Goal: Check status: Check status

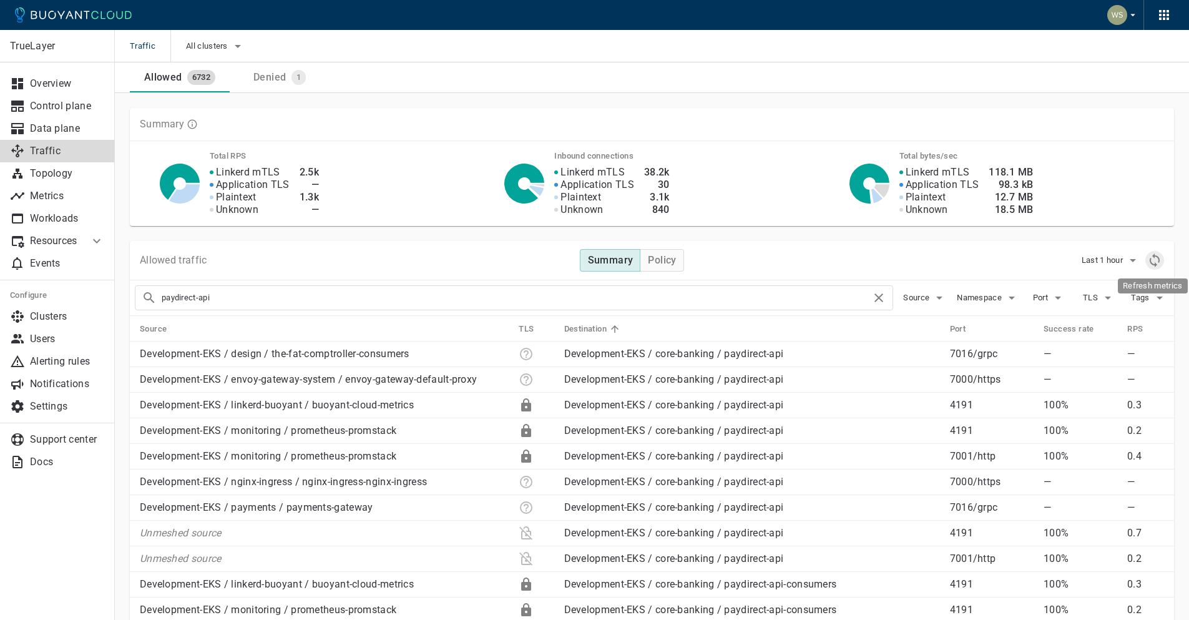
click at [1161, 261] on icon "Refresh metrics" at bounding box center [1154, 260] width 15 height 15
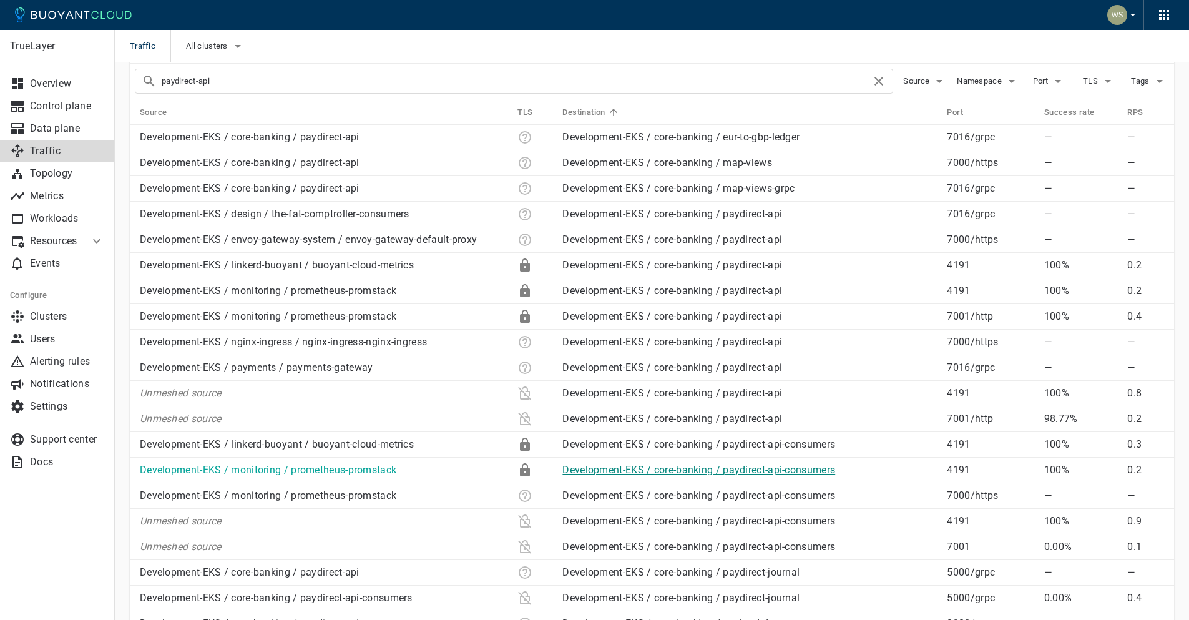
scroll to position [230, 0]
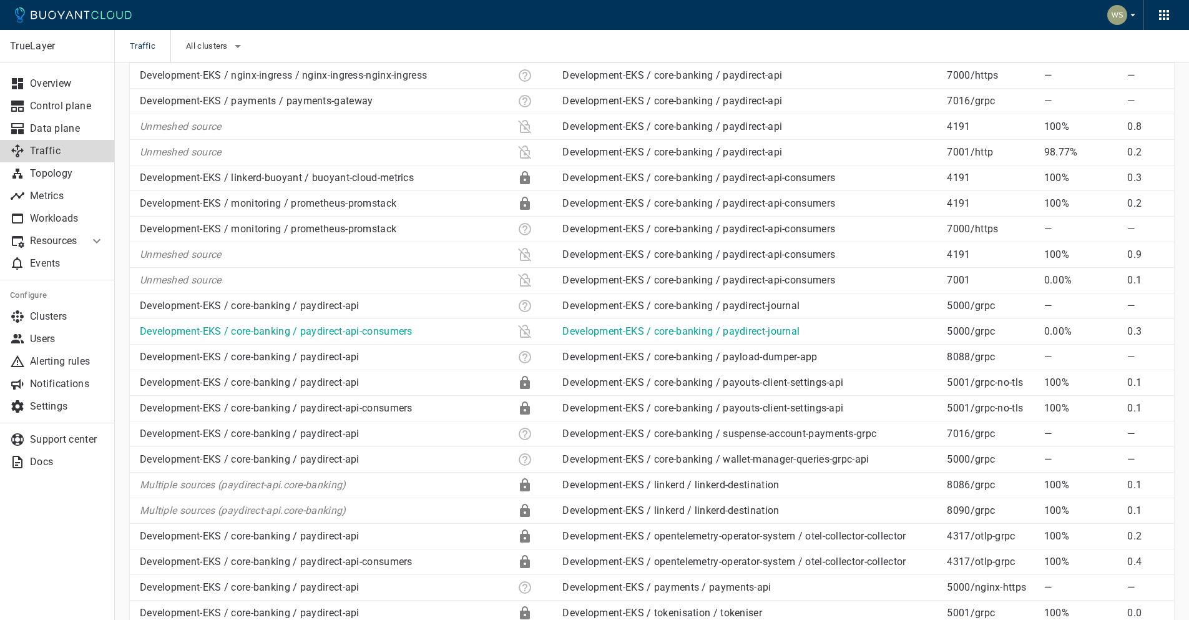
scroll to position [492, 0]
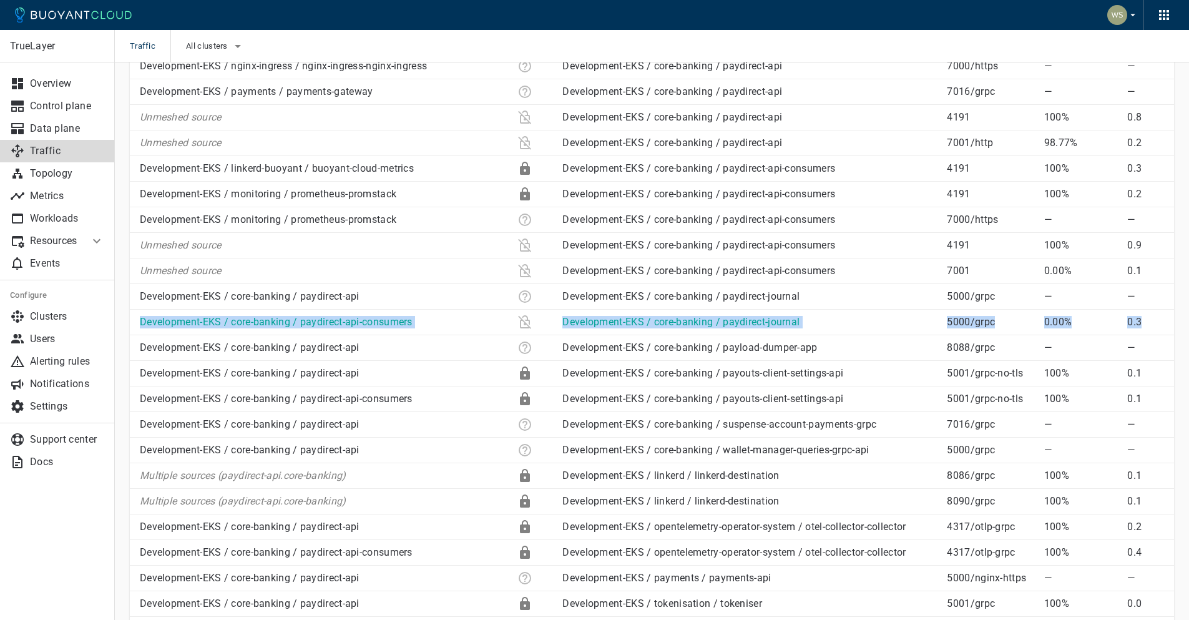
drag, startPoint x: 1169, startPoint y: 321, endPoint x: 133, endPoint y: 322, distance: 1035.7
click at [133, 322] on tr "Development-EKS / core-banking / paydirect-api-consumers Development-EKS / core…" at bounding box center [652, 322] width 1044 height 26
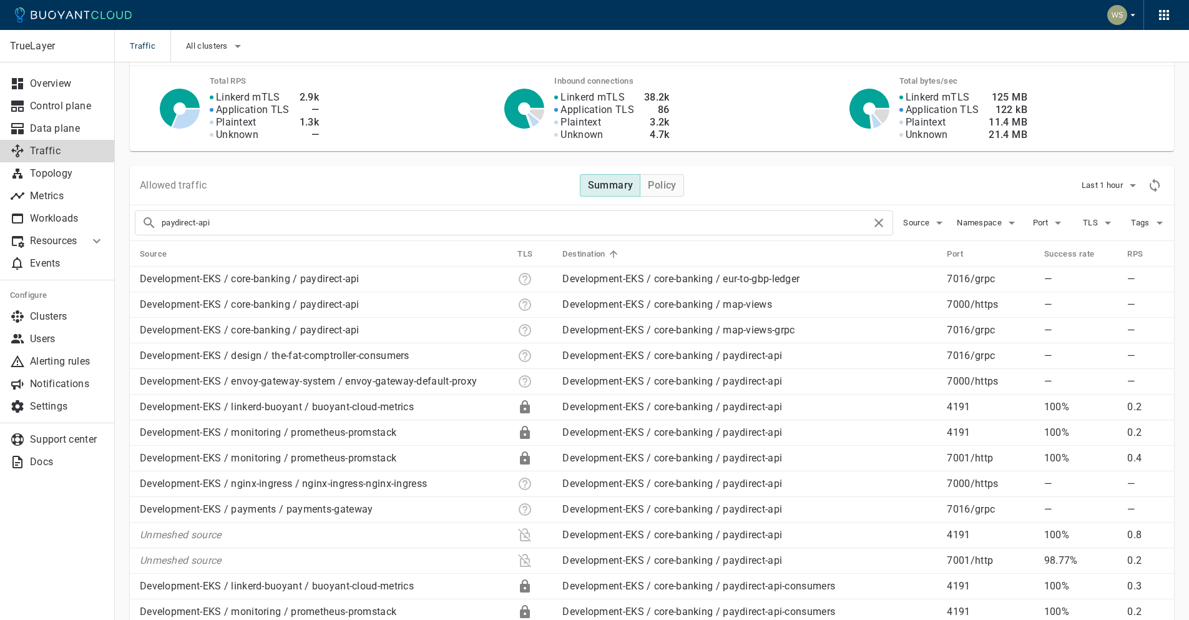
scroll to position [0, 0]
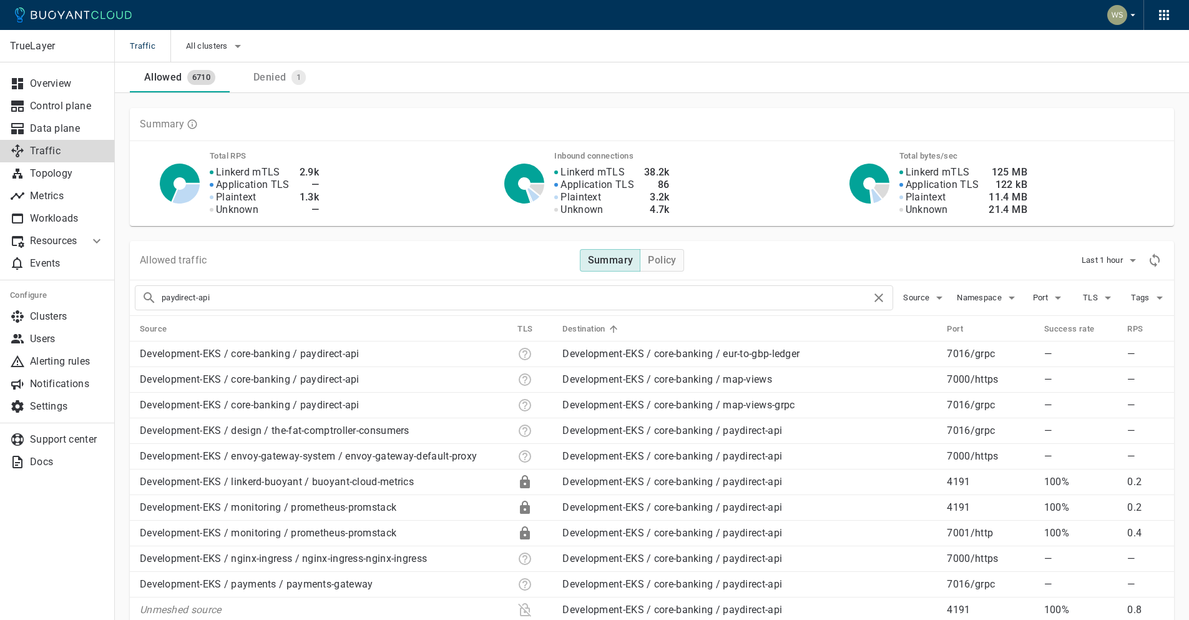
click at [233, 323] on th "Source" at bounding box center [318, 329] width 377 height 26
drag, startPoint x: 228, startPoint y: 327, endPoint x: 199, endPoint y: 331, distance: 29.0
click at [228, 327] on th "Source" at bounding box center [318, 329] width 377 height 26
click at [178, 331] on icon at bounding box center [174, 328] width 11 height 11
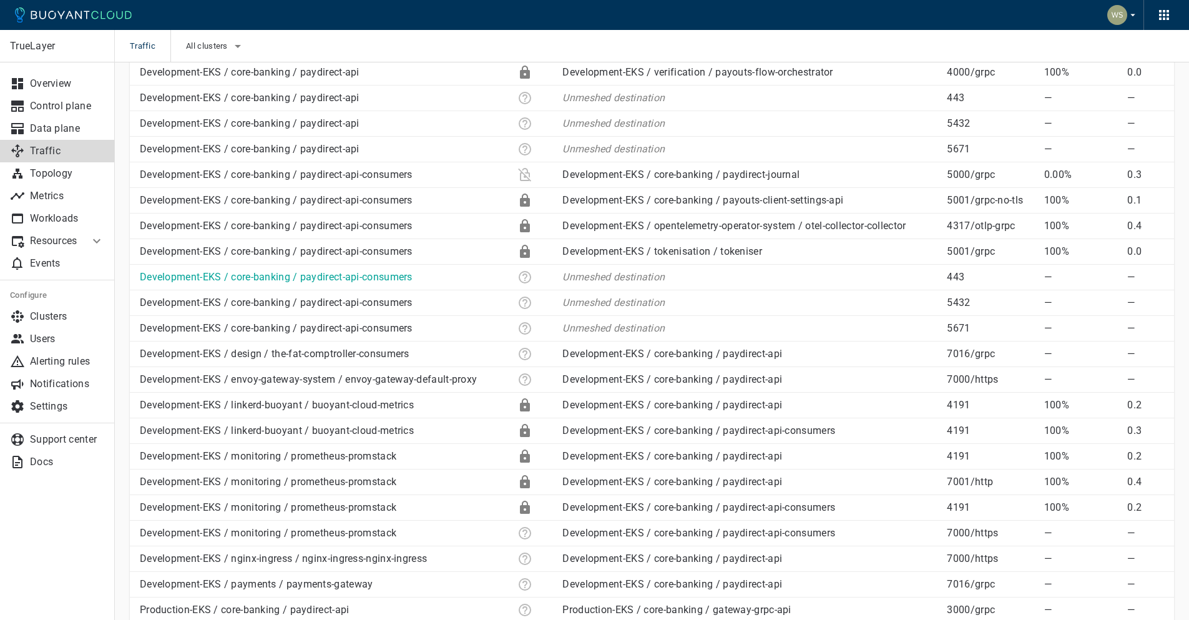
scroll to position [553, 0]
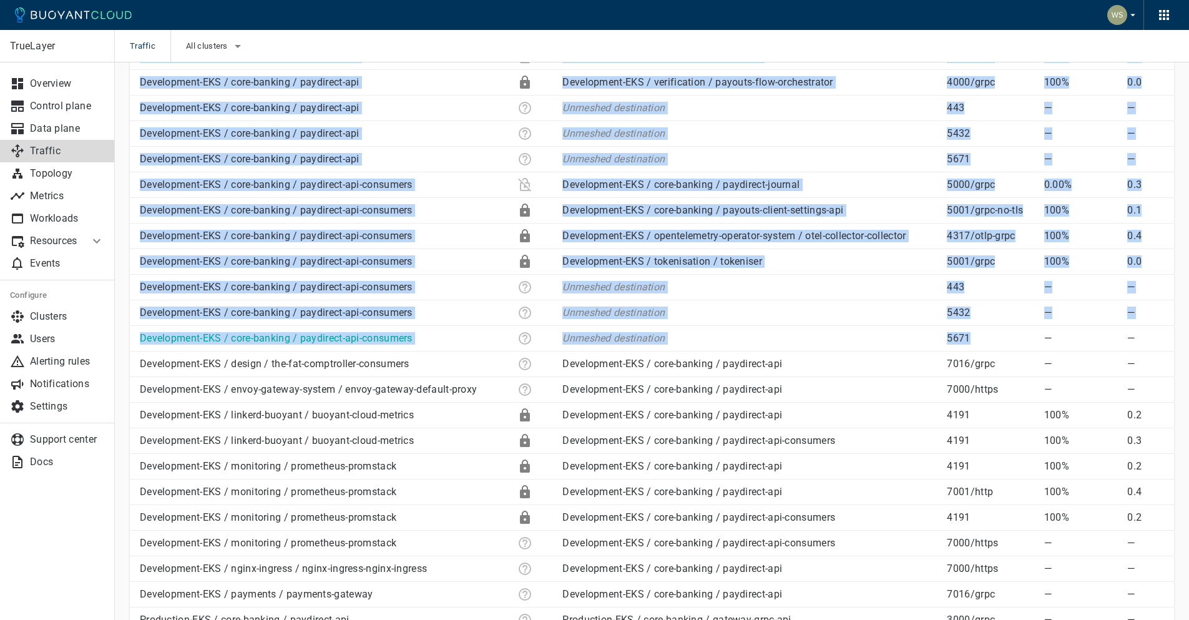
drag, startPoint x: 119, startPoint y: 183, endPoint x: 1129, endPoint y: 333, distance: 1021.8
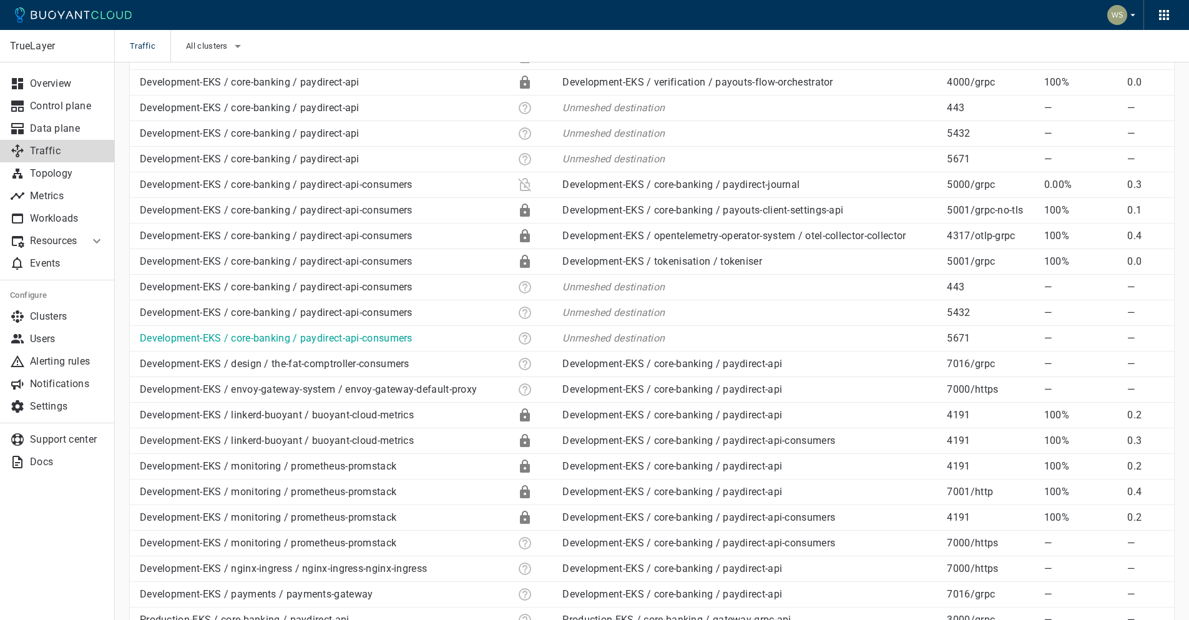
click at [1160, 336] on p "—" at bounding box center [1145, 338] width 37 height 12
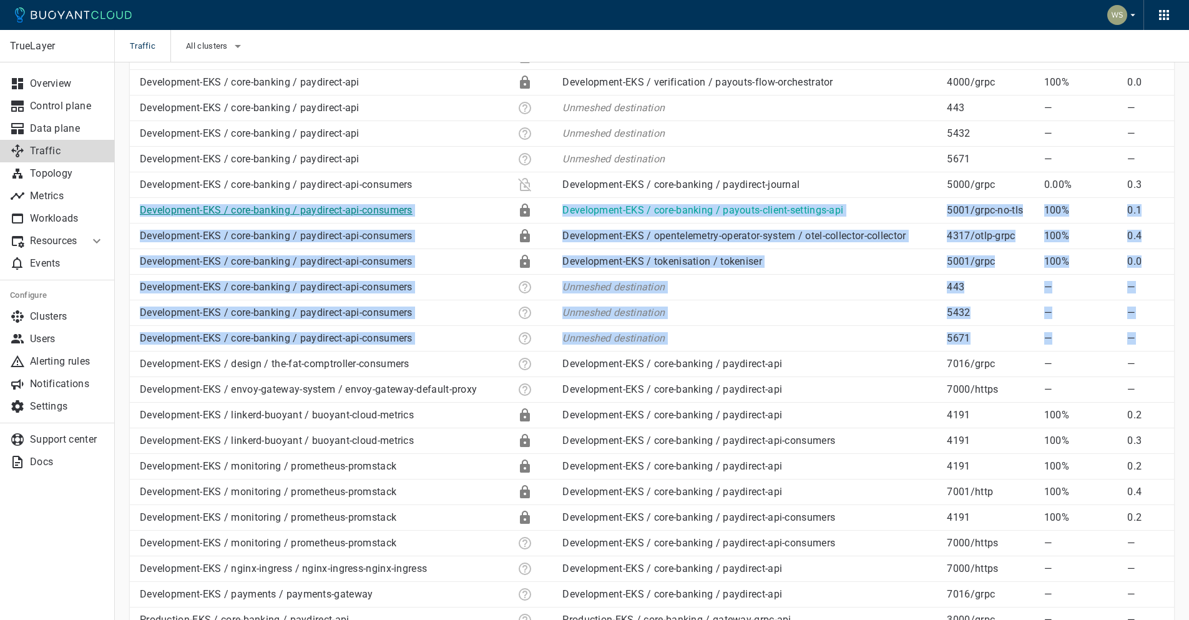
drag, startPoint x: 1161, startPoint y: 340, endPoint x: 140, endPoint y: 213, distance: 1028.0
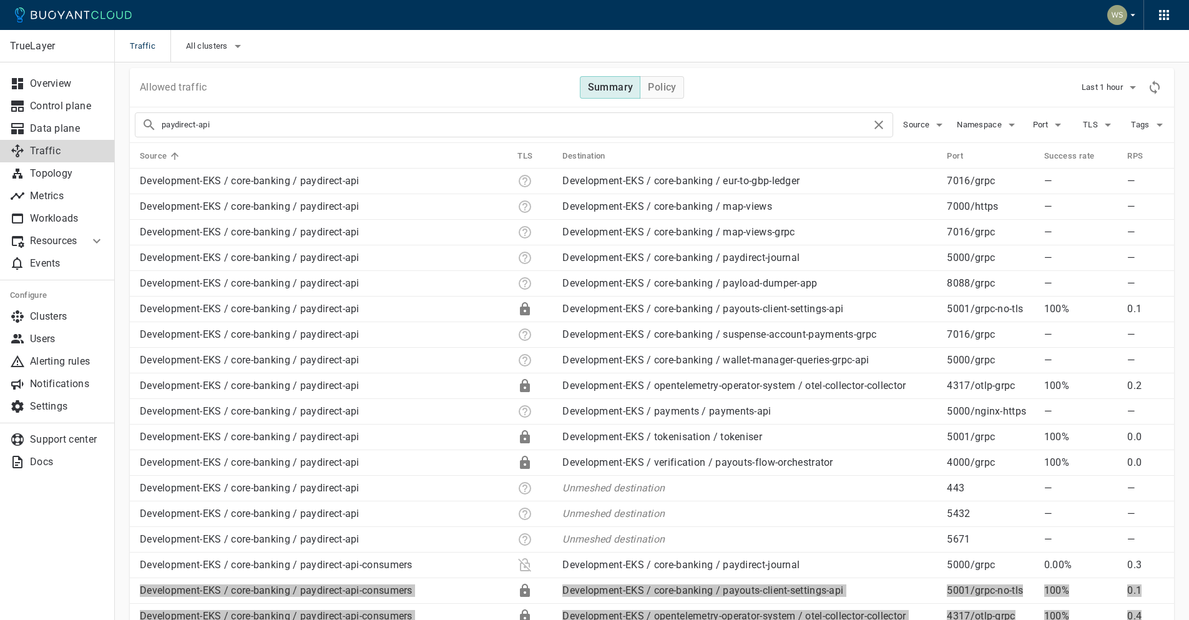
scroll to position [0, 0]
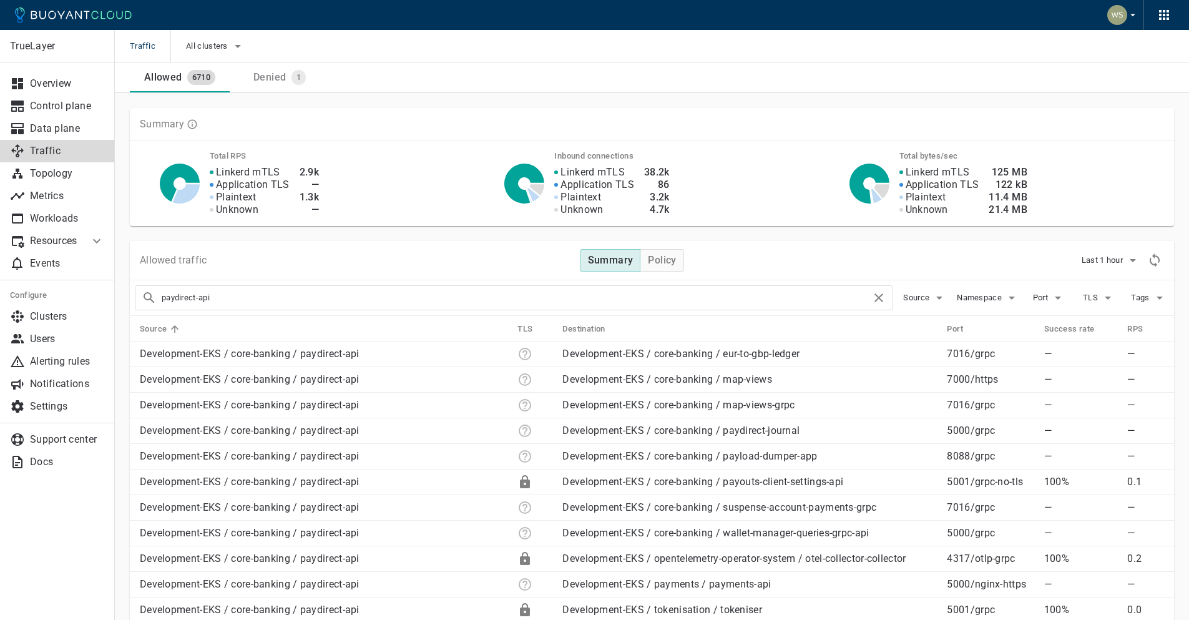
drag, startPoint x: 237, startPoint y: 297, endPoint x: 88, endPoint y: 293, distance: 149.2
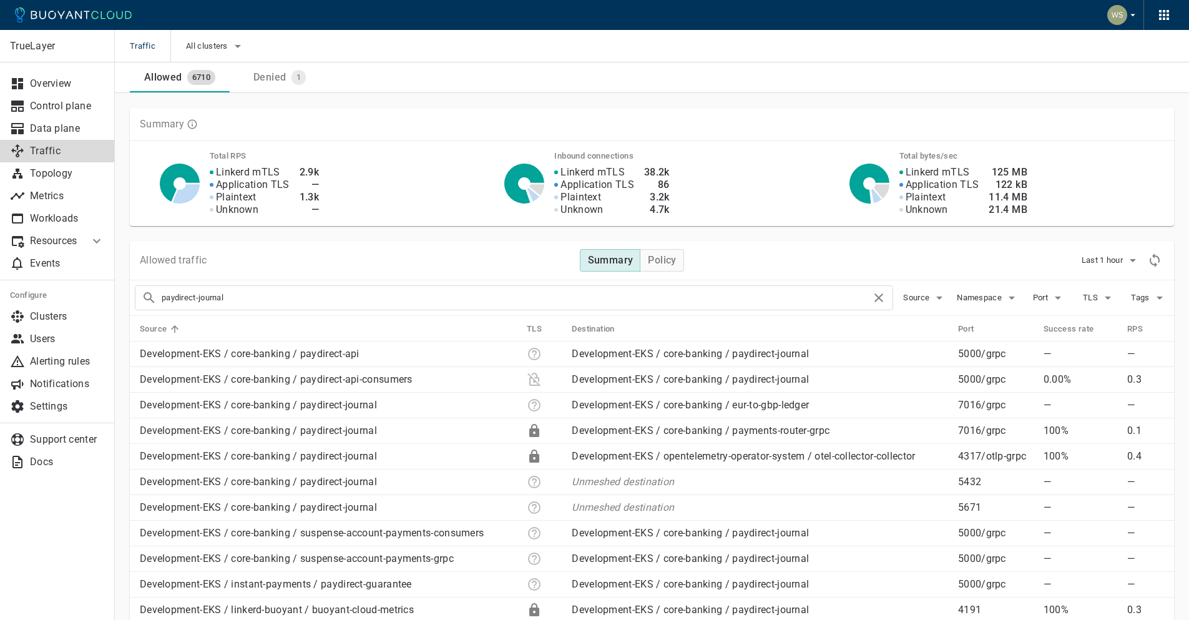
click at [678, 330] on th "Destination" at bounding box center [755, 329] width 386 height 26
drag, startPoint x: 656, startPoint y: 330, endPoint x: 604, endPoint y: 328, distance: 51.8
click at [655, 330] on th "Destination" at bounding box center [755, 329] width 386 height 26
click at [602, 328] on h5 "Destination" at bounding box center [593, 329] width 42 height 10
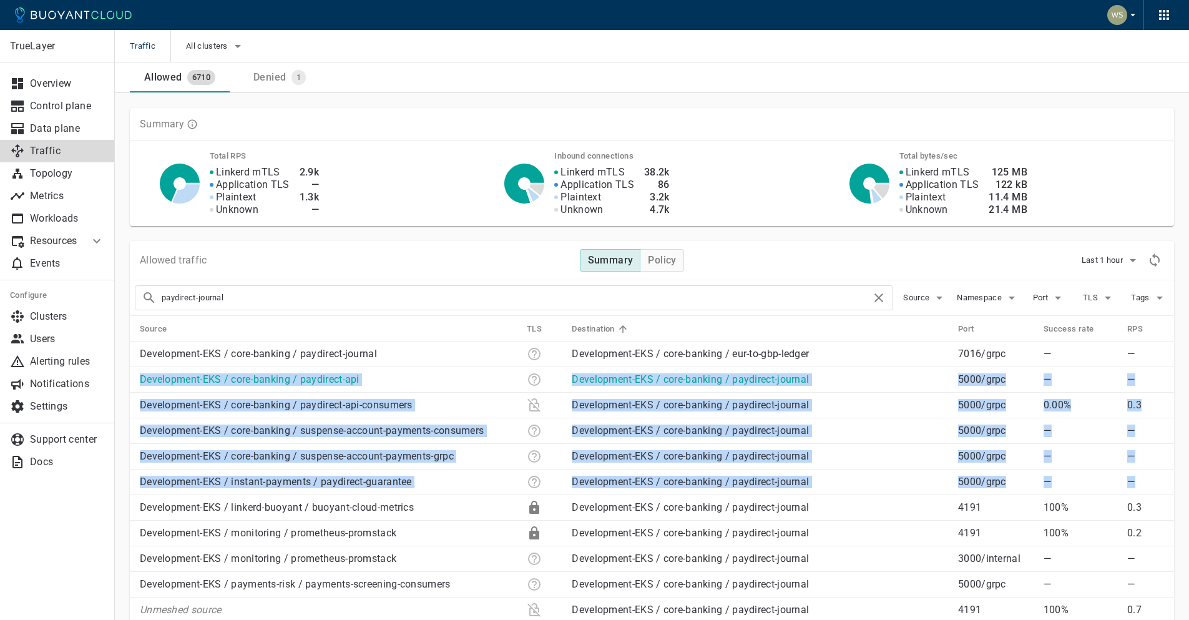
drag, startPoint x: 1152, startPoint y: 482, endPoint x: 180, endPoint y: 391, distance: 975.8
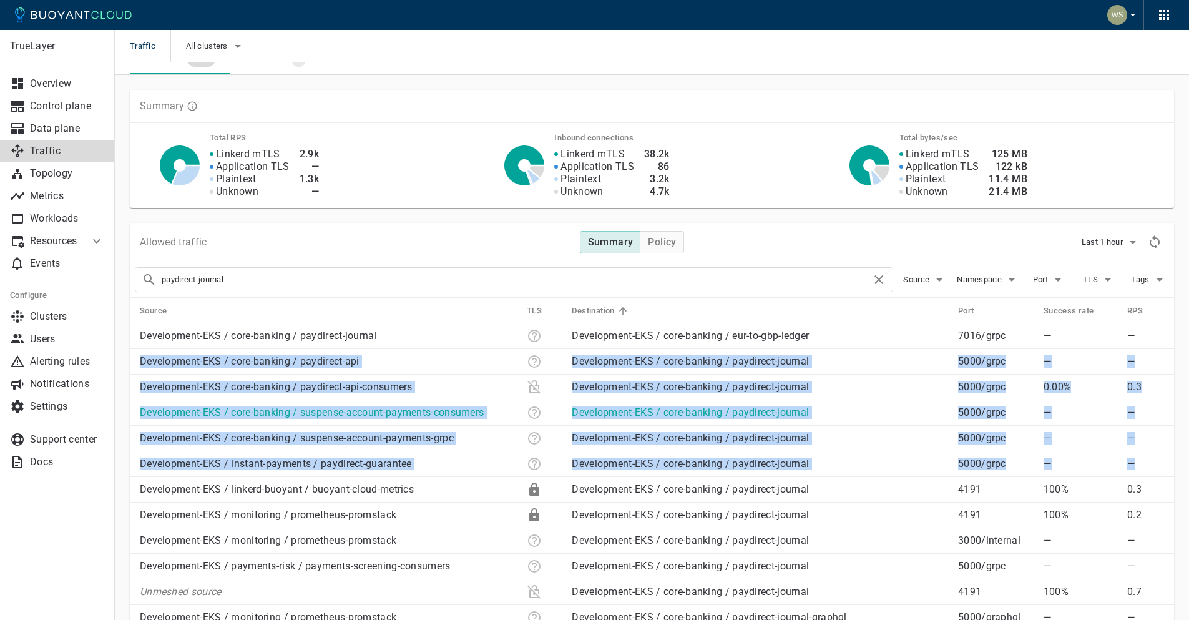
scroll to position [19, 0]
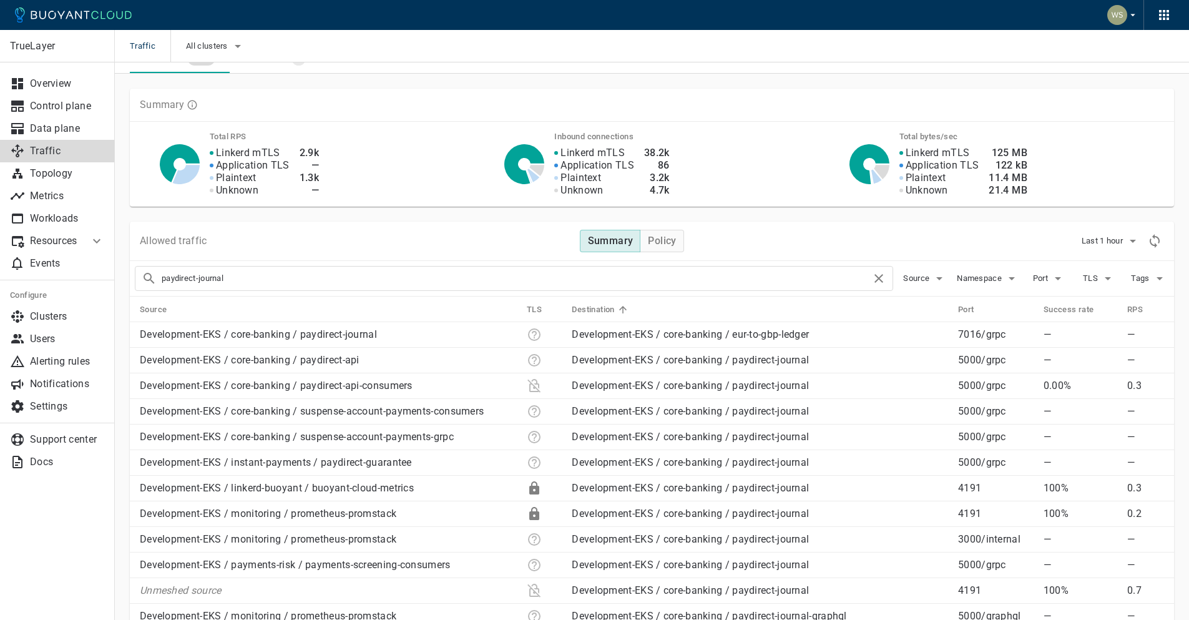
click at [294, 280] on input "paydirect-journal" at bounding box center [516, 278] width 709 height 17
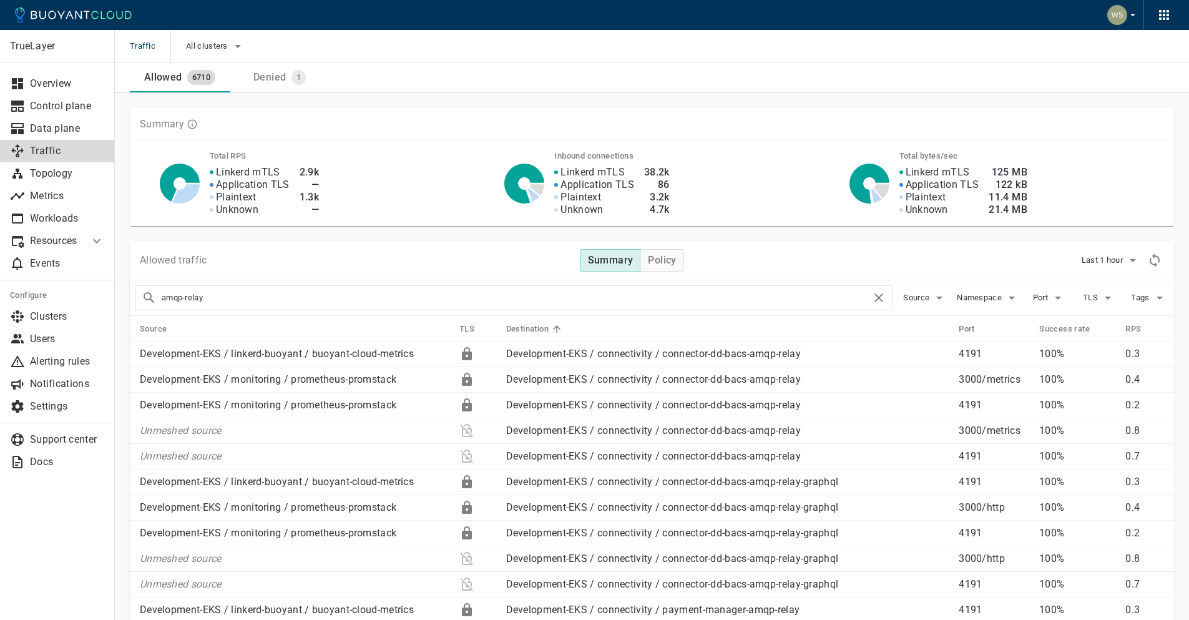
drag, startPoint x: 311, startPoint y: 293, endPoint x: 12, endPoint y: 291, distance: 298.9
type input "paydirect-api"
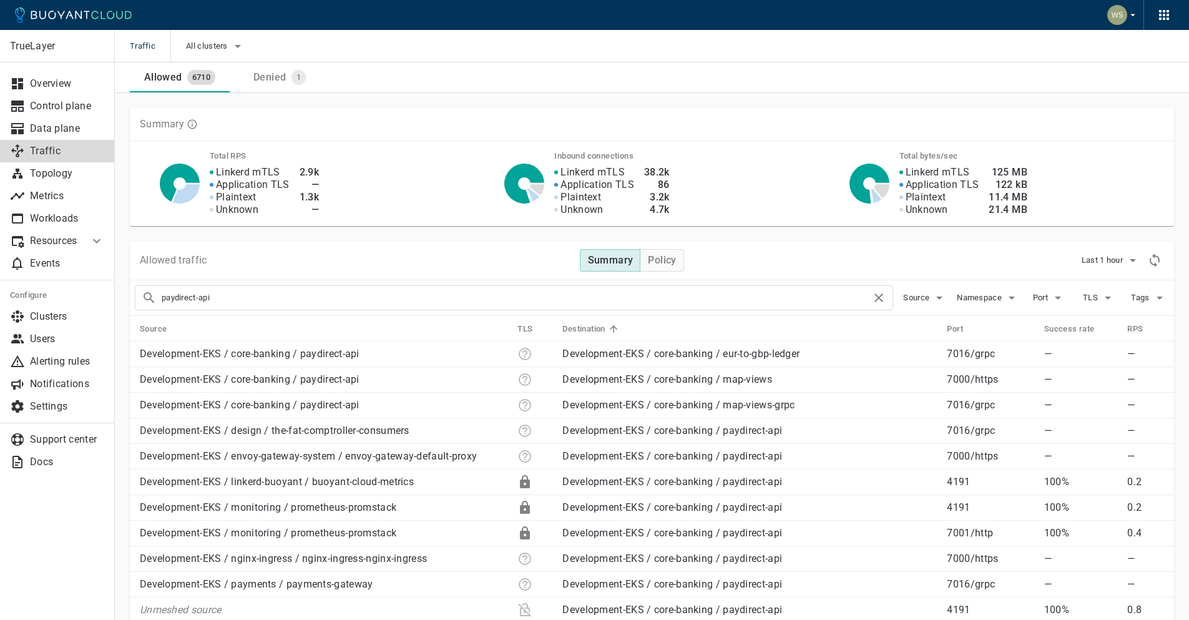
click at [467, 327] on th "Source" at bounding box center [318, 329] width 377 height 26
click at [511, 326] on th "TLS" at bounding box center [529, 329] width 45 height 26
drag, startPoint x: 454, startPoint y: 331, endPoint x: 416, endPoint y: 331, distance: 37.4
click at [447, 331] on th "Source" at bounding box center [318, 329] width 377 height 26
drag, startPoint x: 343, startPoint y: 329, endPoint x: 244, endPoint y: 331, distance: 99.2
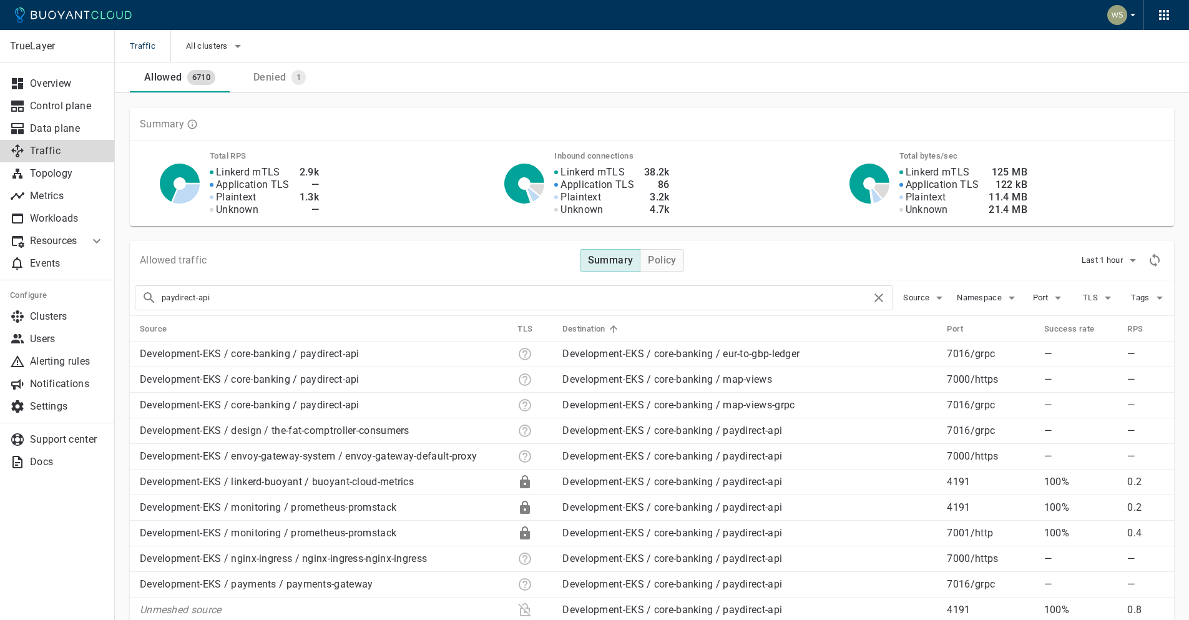
click at [339, 329] on th "Source" at bounding box center [318, 329] width 377 height 26
click at [179, 330] on icon at bounding box center [174, 328] width 11 height 11
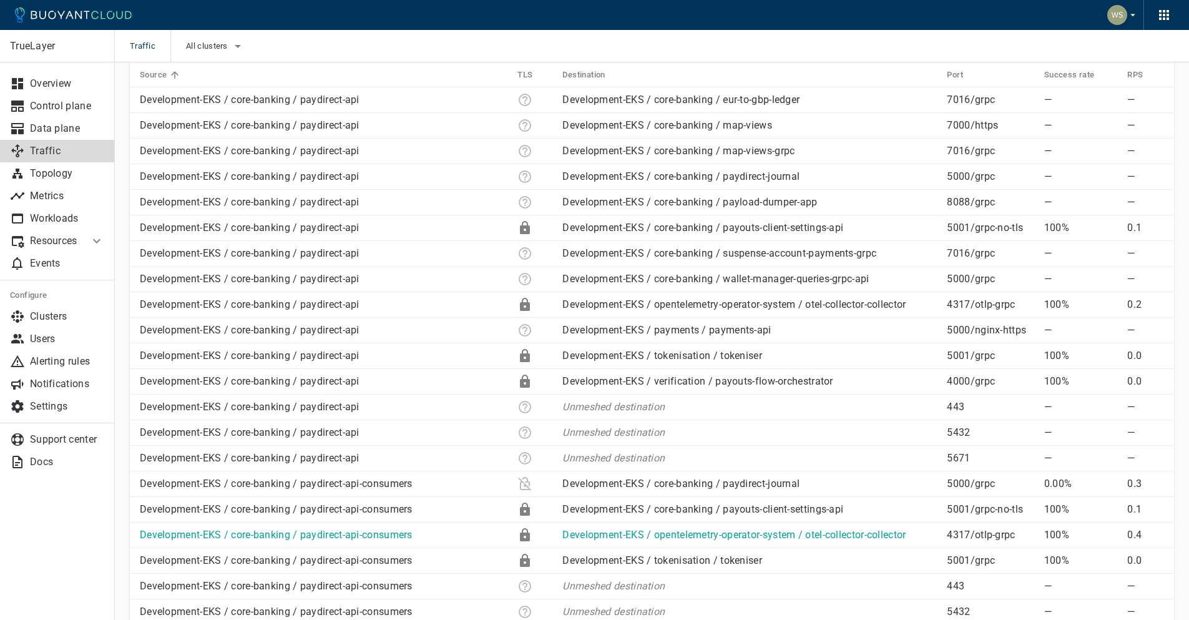
scroll to position [268, 0]
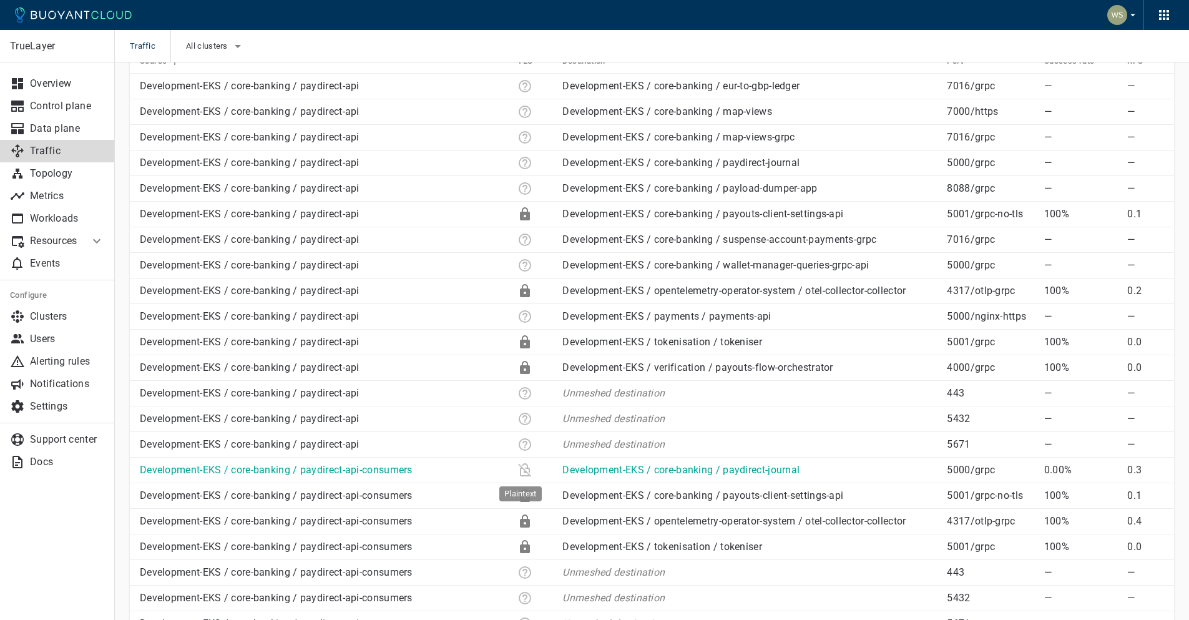
click at [521, 472] on icon "Plaintext" at bounding box center [524, 470] width 13 height 14
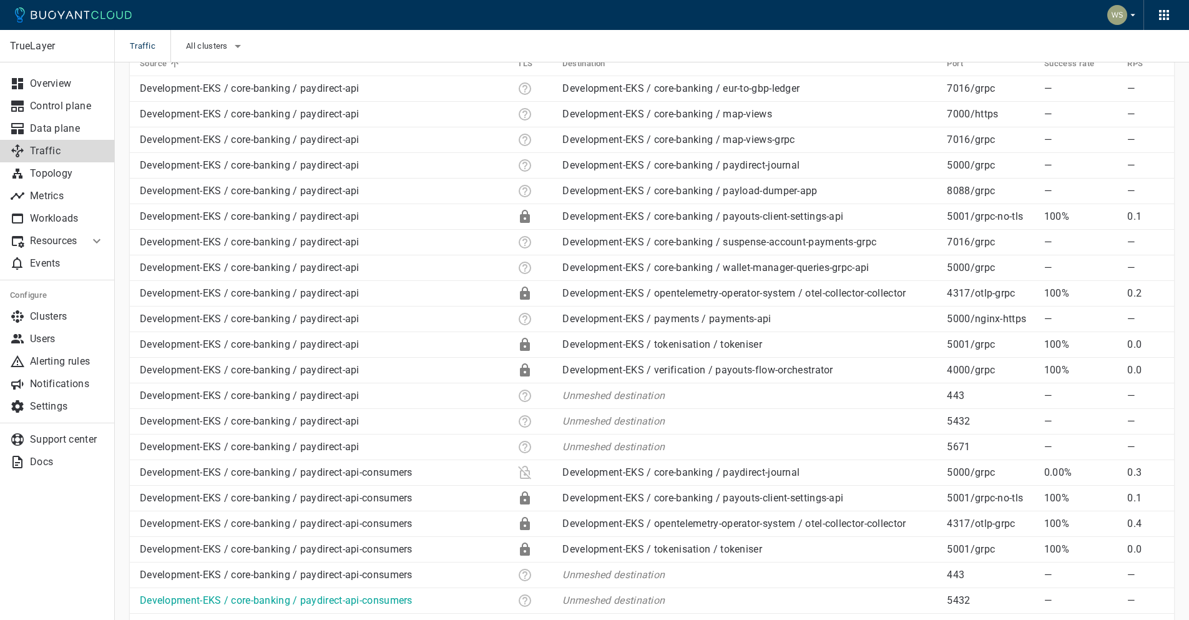
scroll to position [0, 0]
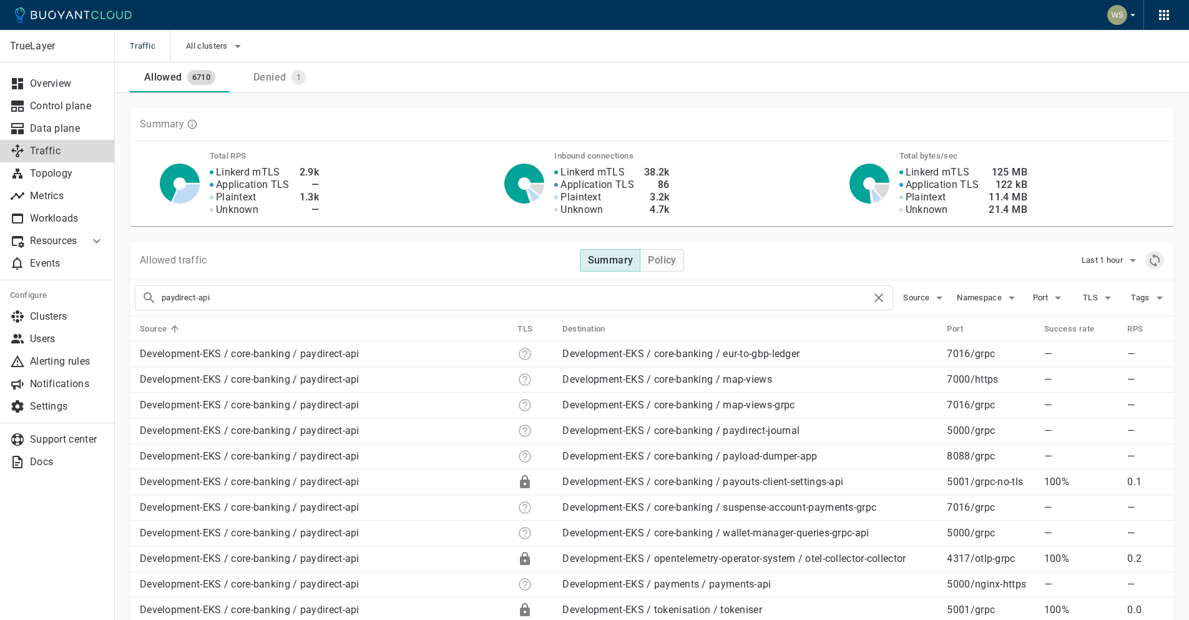
click at [1154, 260] on icon "Refresh metrics" at bounding box center [1154, 260] width 15 height 15
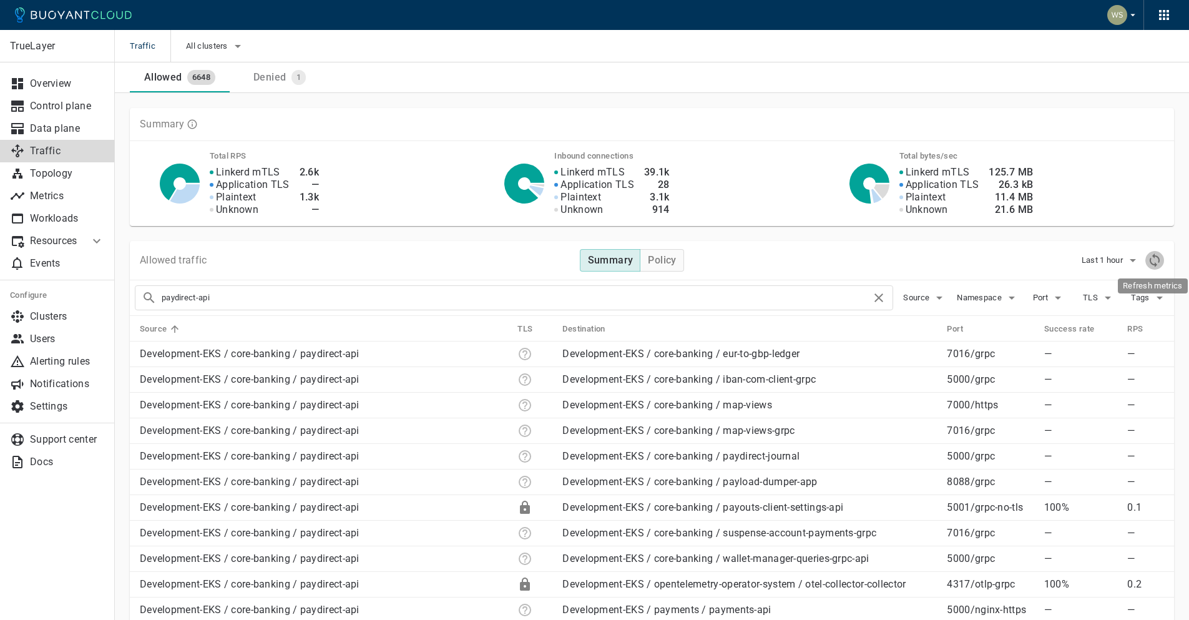
click at [1159, 265] on icon "Refresh metrics" at bounding box center [1154, 260] width 15 height 15
click at [1146, 255] on button "Refresh metrics" at bounding box center [1154, 260] width 19 height 19
click at [1117, 259] on span "Last 1 hour" at bounding box center [1103, 260] width 44 height 10
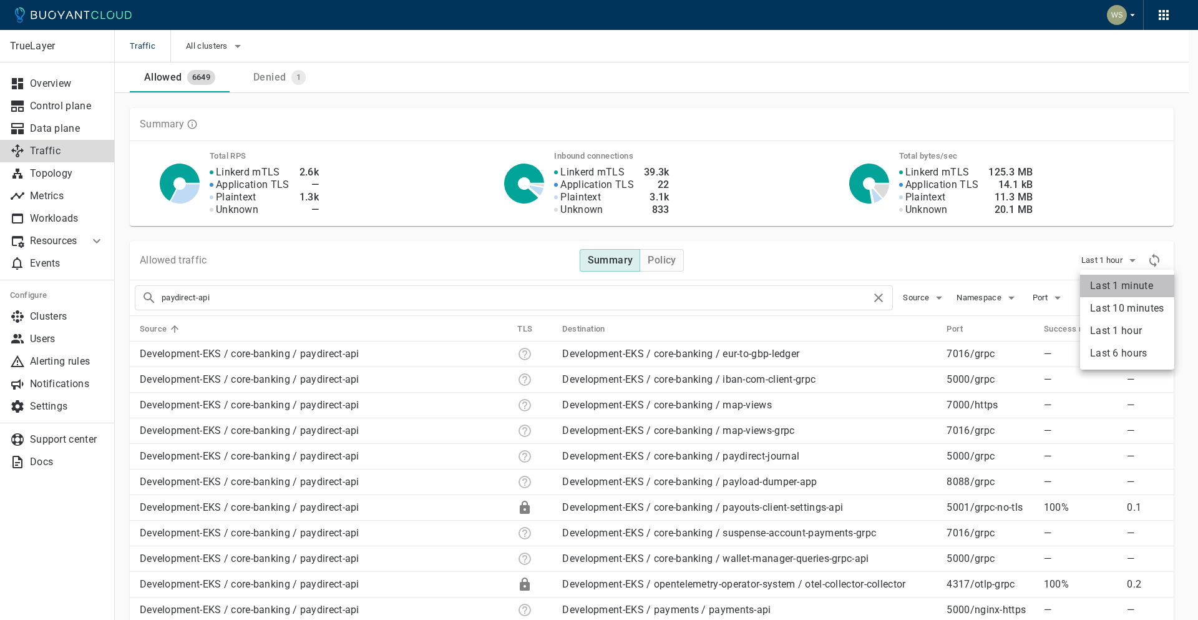
click at [1133, 280] on li "Last 1 minute" at bounding box center [1127, 286] width 94 height 22
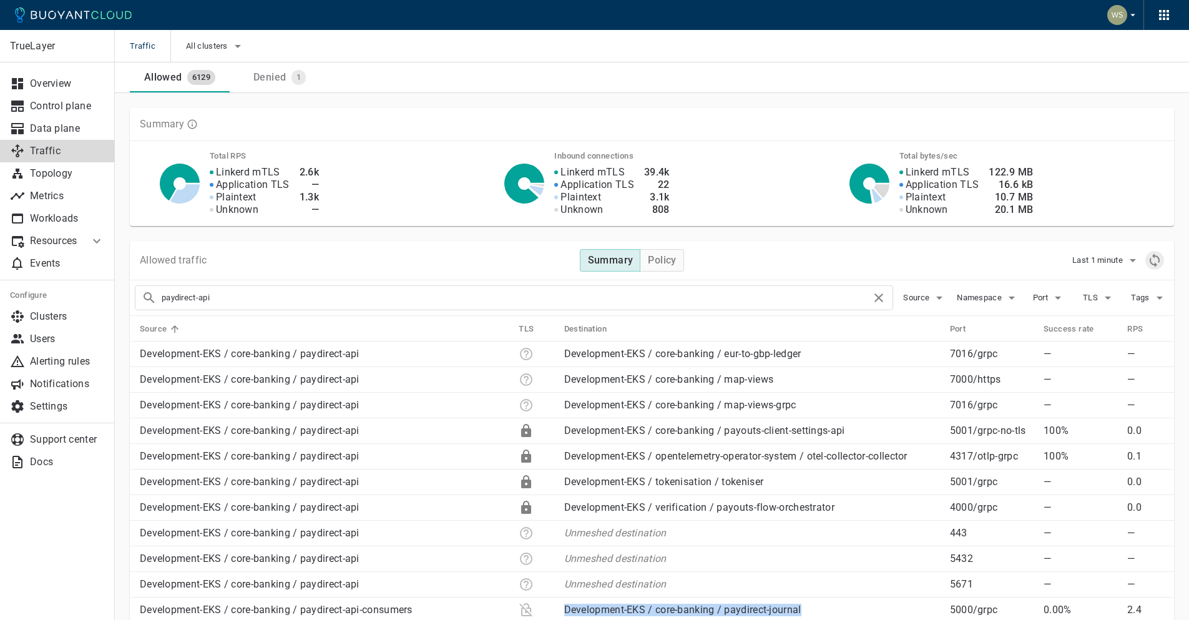
click at [1156, 260] on icon "Refresh metrics" at bounding box center [1154, 260] width 15 height 15
click at [1156, 260] on div "Refresh metrics" at bounding box center [1154, 260] width 19 height 19
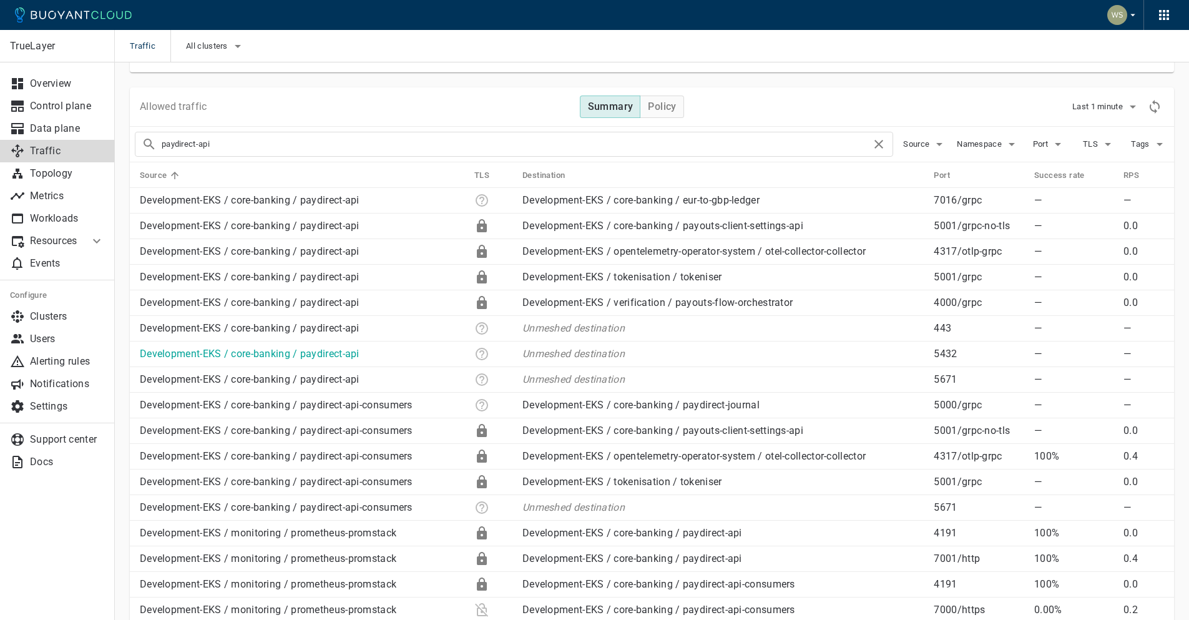
scroll to position [173, 0]
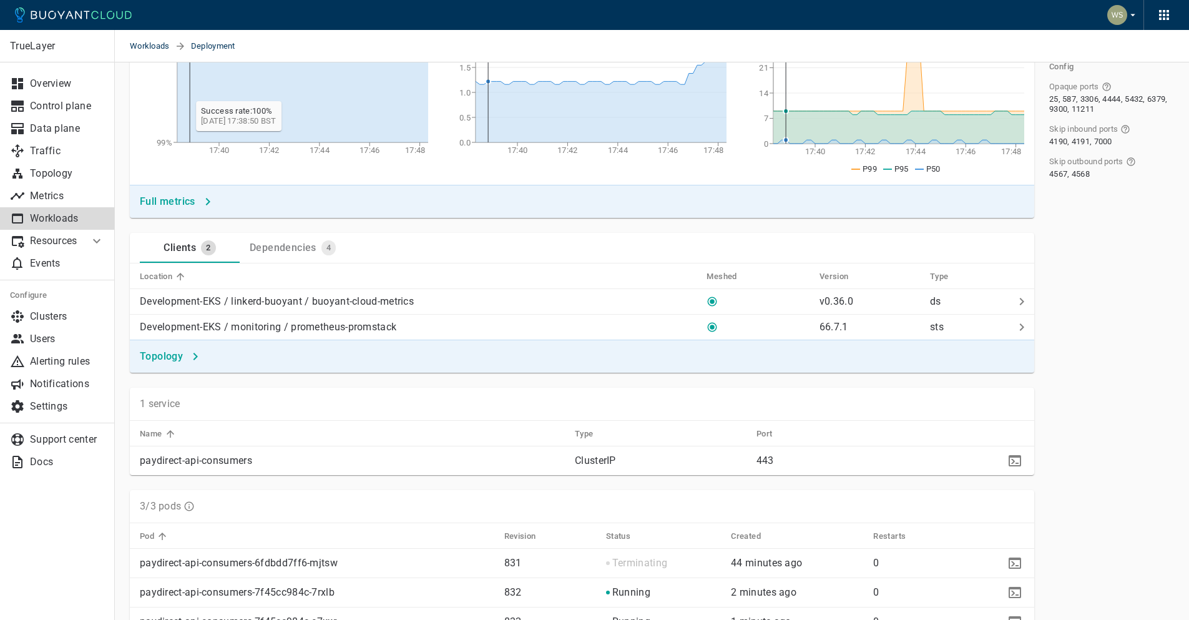
scroll to position [359, 0]
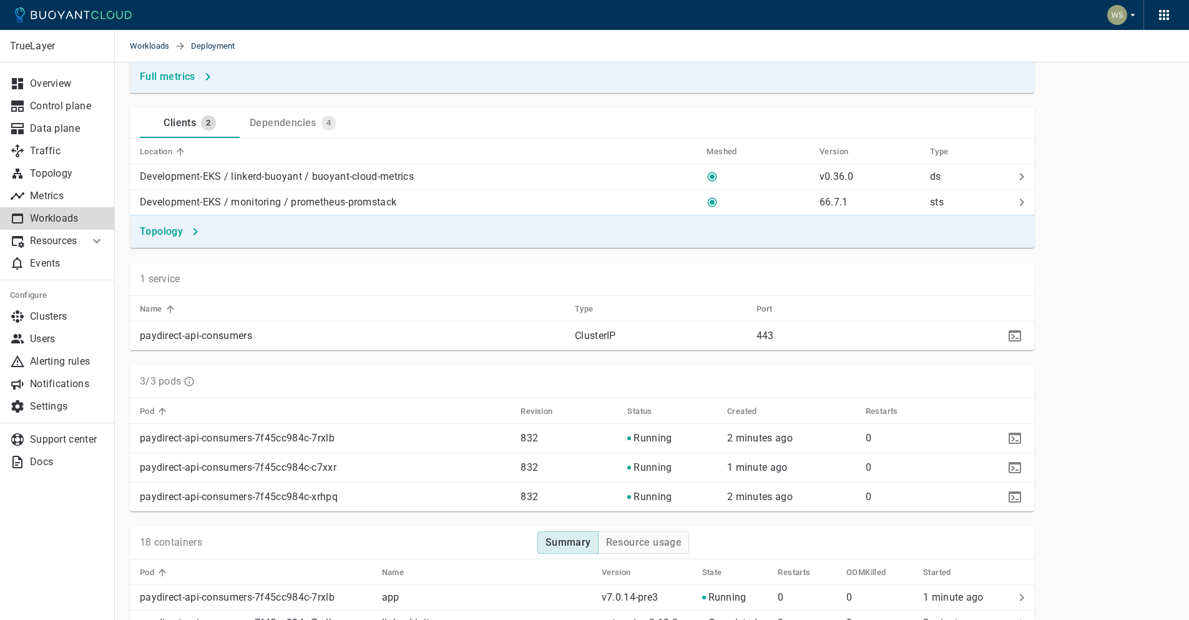
click at [270, 128] on div "Dependencies" at bounding box center [281, 120] width 72 height 17
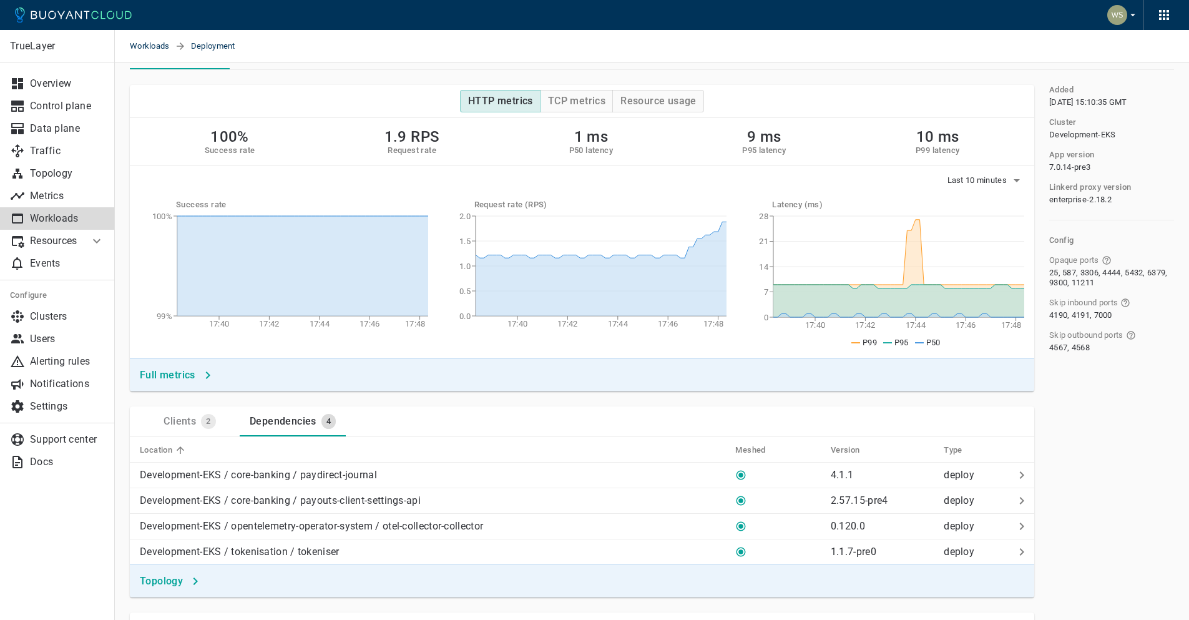
scroll to position [115, 0]
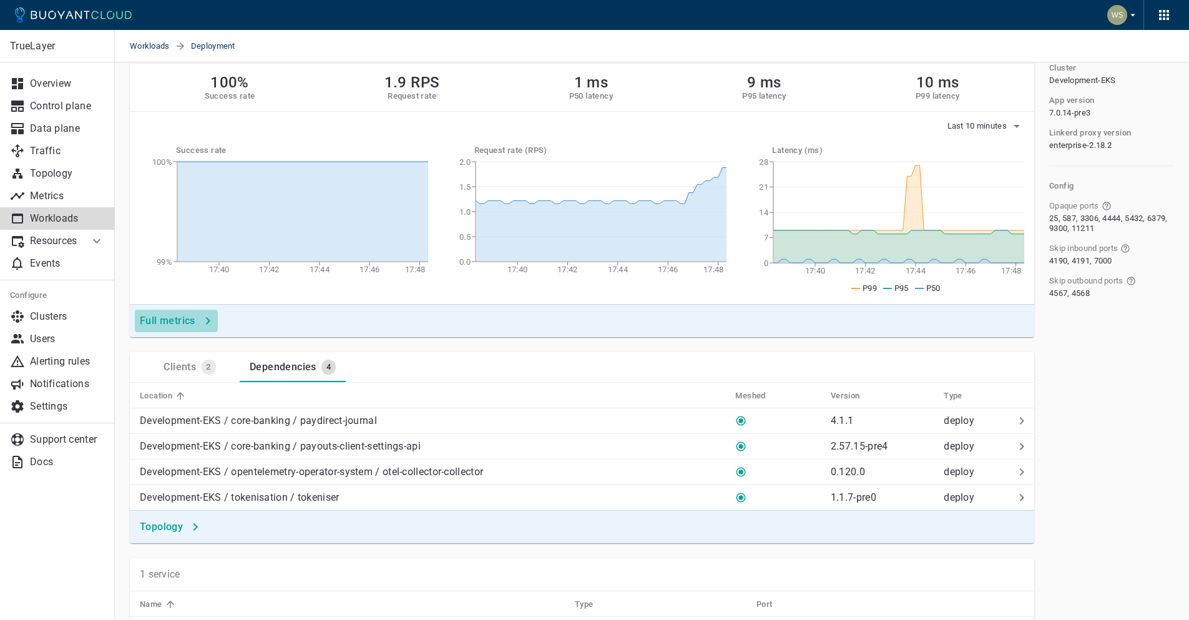
click at [183, 316] on h4 "Full metrics" at bounding box center [168, 320] width 56 height 12
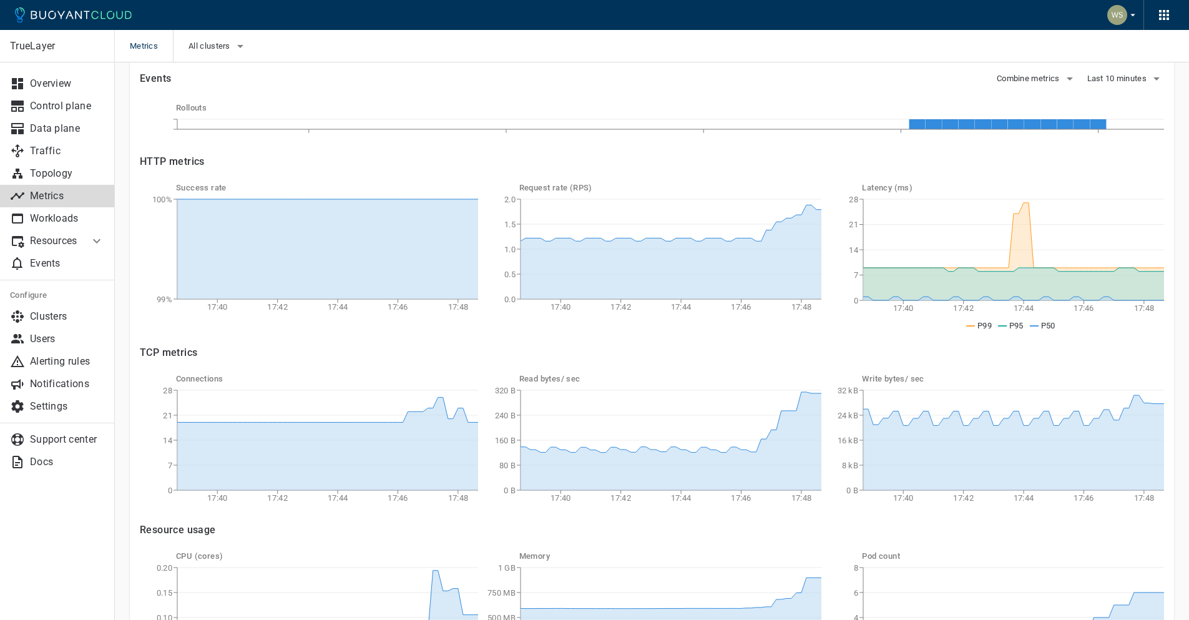
scroll to position [255, 0]
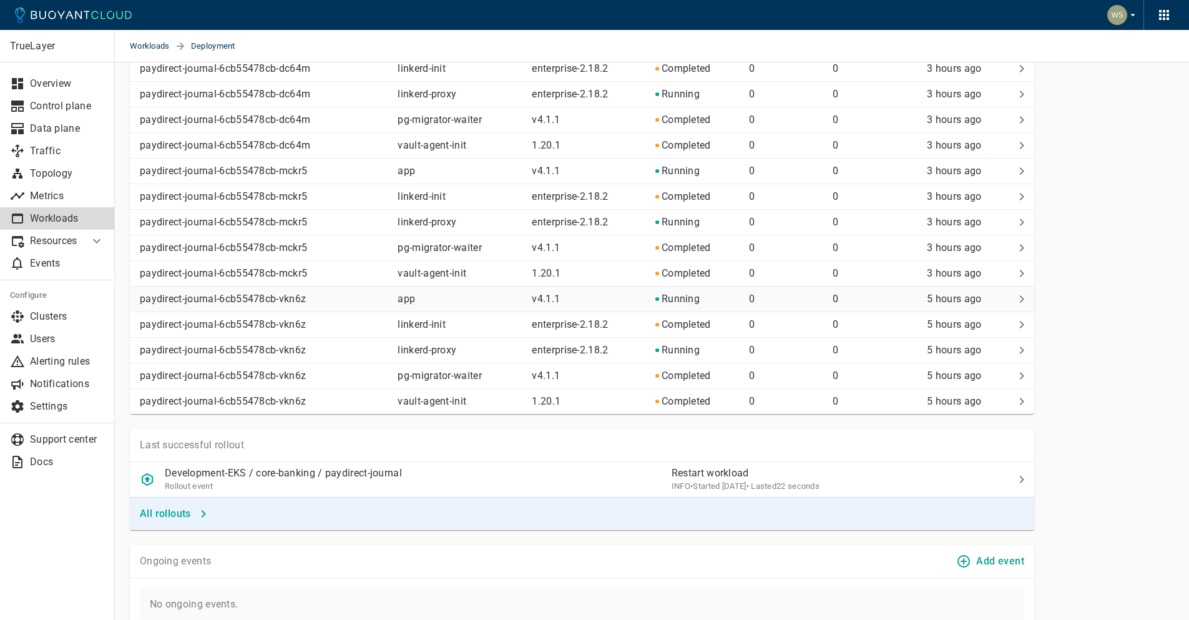
scroll to position [1064, 0]
